Goal: Information Seeking & Learning: Learn about a topic

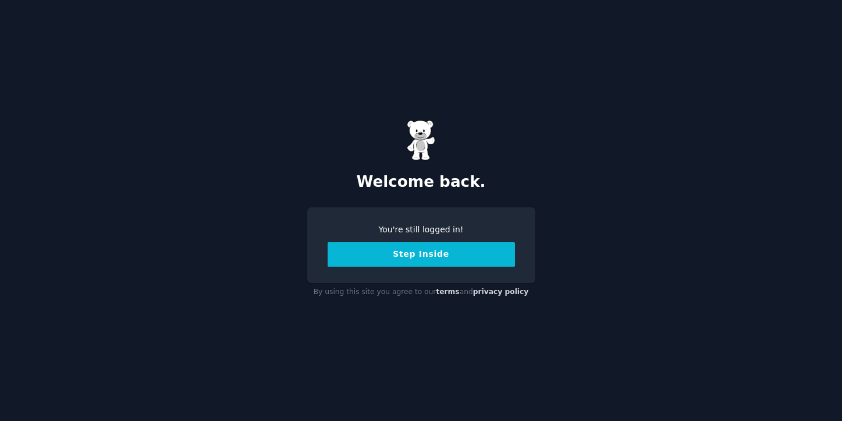
click at [396, 250] on button "Step Inside" at bounding box center [421, 254] width 187 height 24
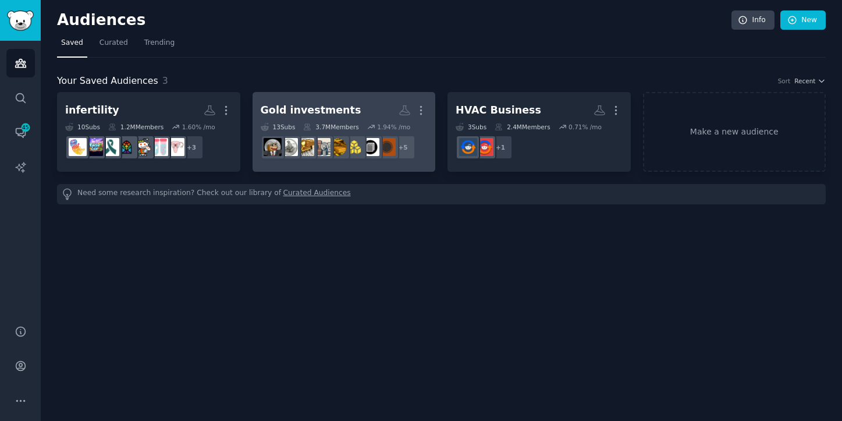
click at [351, 118] on h2 "Gold investments More" at bounding box center [344, 110] width 167 height 20
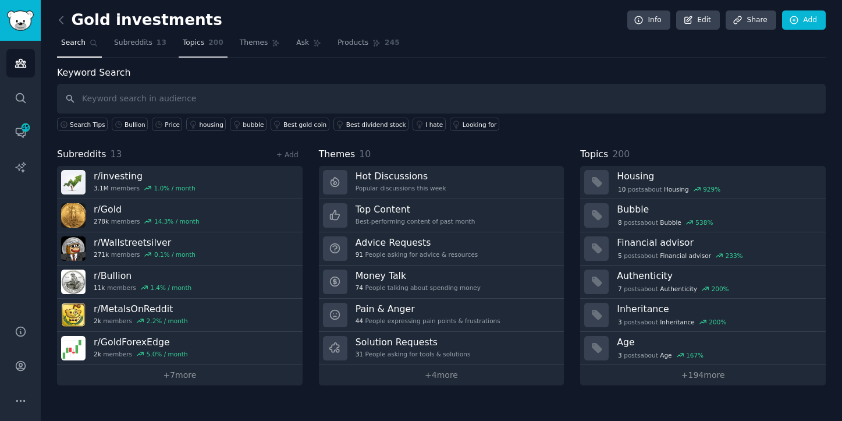
click at [183, 44] on span "Topics" at bounding box center [194, 43] width 22 height 10
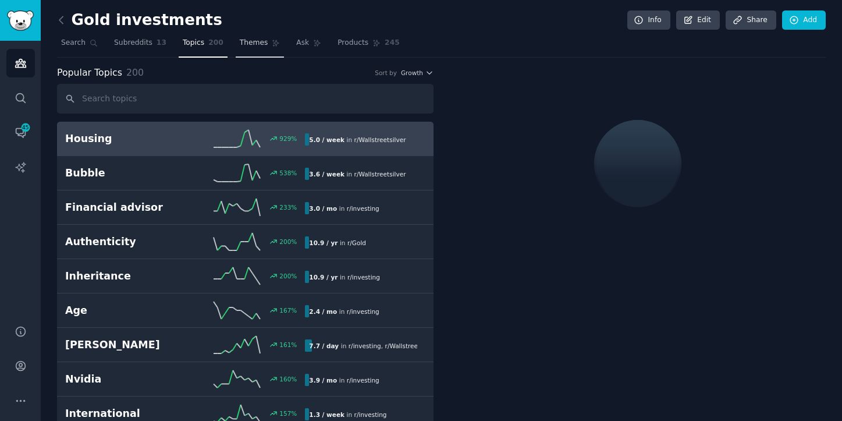
click at [244, 44] on span "Themes" at bounding box center [254, 43] width 29 height 10
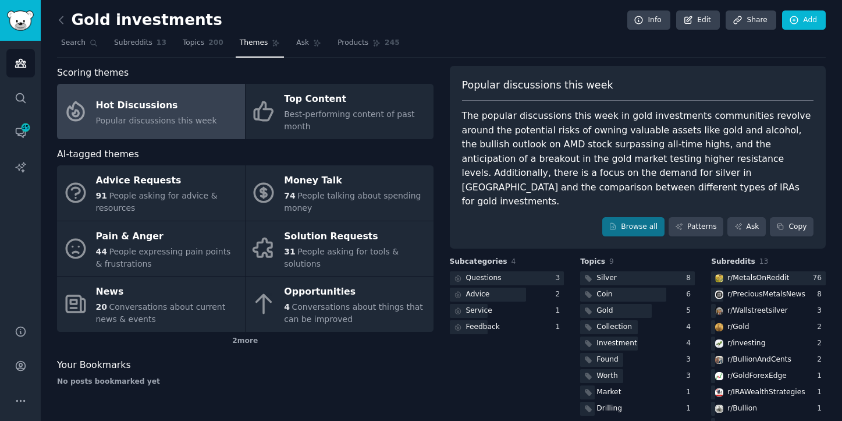
click at [530, 128] on div "The popular discussions this week in gold investments communities revolve aroun…" at bounding box center [638, 159] width 352 height 100
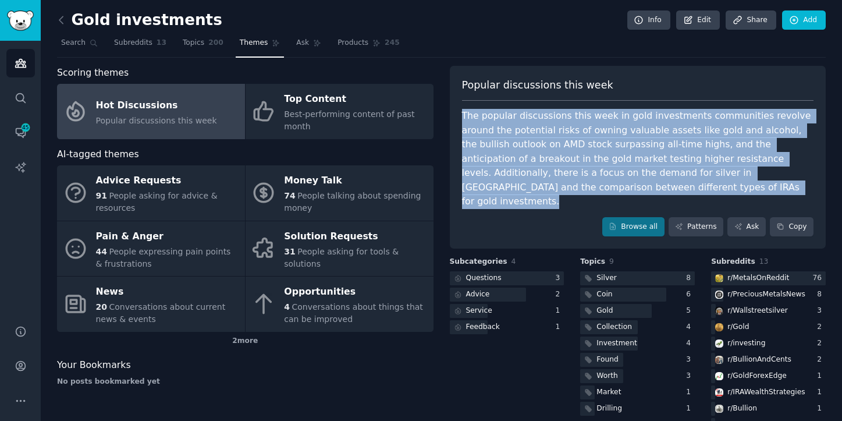
click at [530, 128] on div "The popular discussions this week in gold investments communities revolve aroun…" at bounding box center [638, 159] width 352 height 100
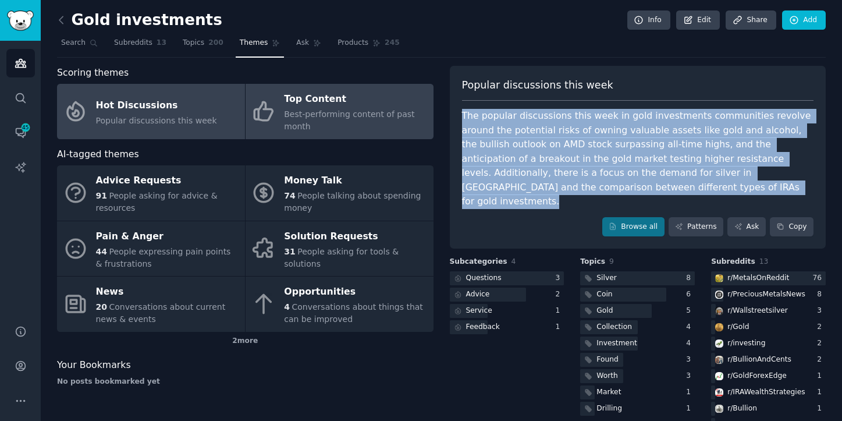
click at [350, 125] on div "Best-performing content of past month" at bounding box center [355, 120] width 143 height 24
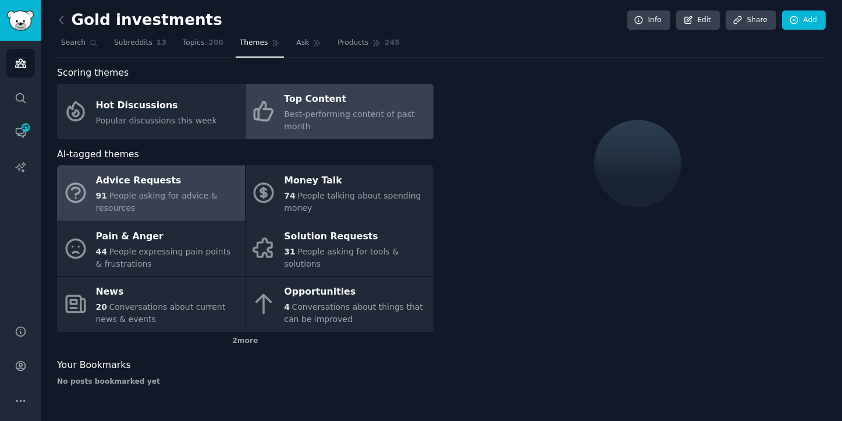
click at [196, 209] on div "91 People asking for advice & resources" at bounding box center [167, 202] width 143 height 24
